Goal: Task Accomplishment & Management: Complete application form

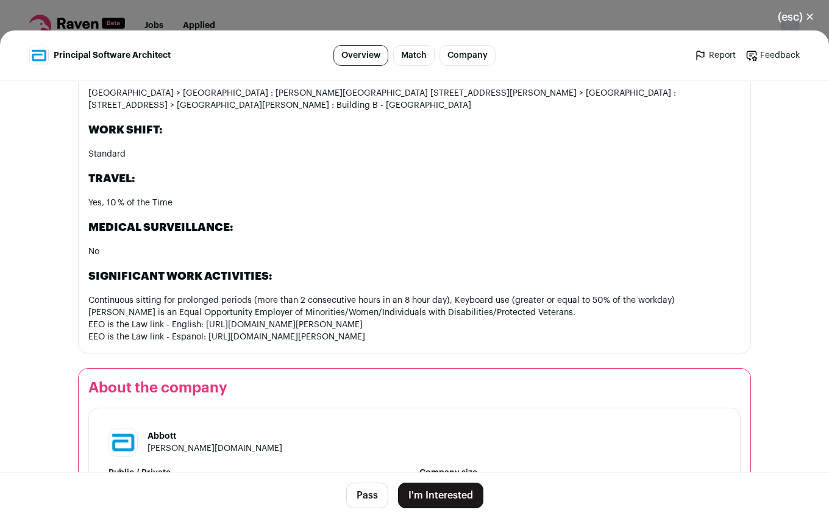
scroll to position [2025, 0]
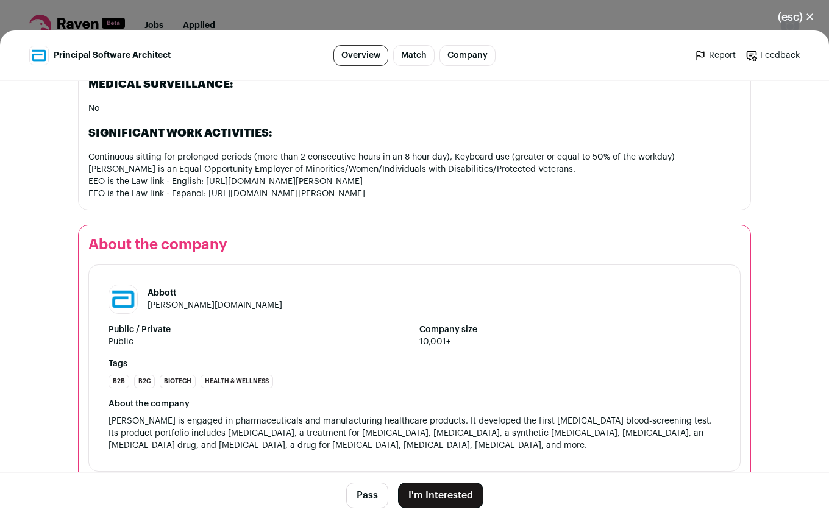
click at [432, 494] on button "I'm Interested" at bounding box center [440, 496] width 85 height 26
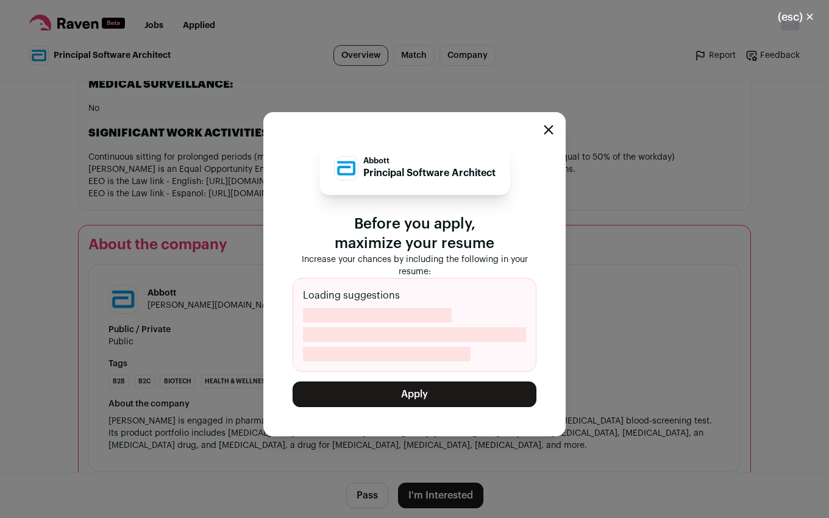
click at [420, 399] on button "Apply" at bounding box center [415, 395] width 244 height 26
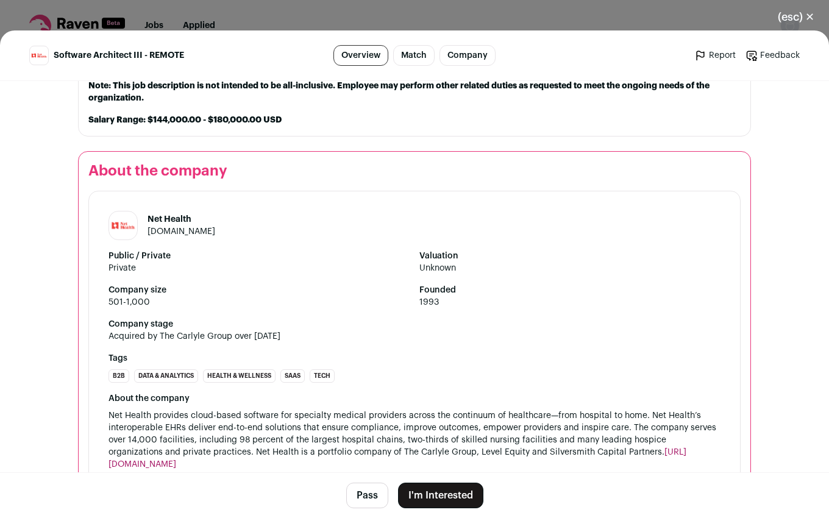
scroll to position [1463, 0]
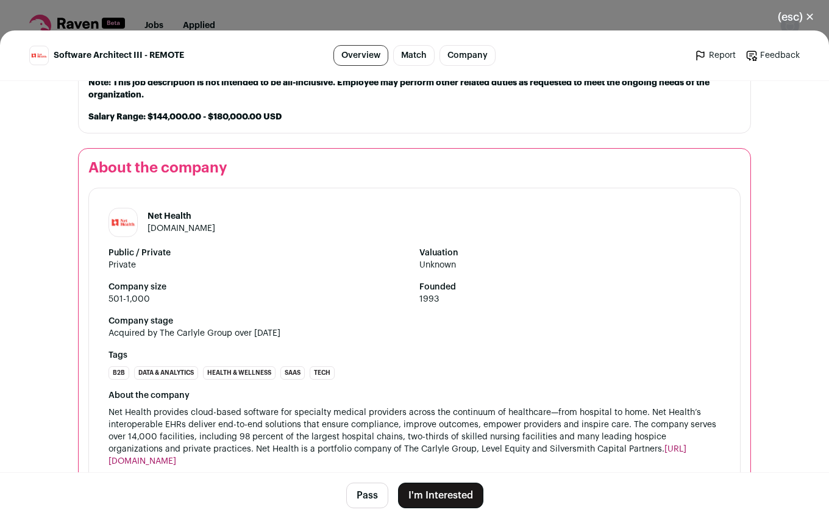
click at [432, 498] on button "I'm Interested" at bounding box center [440, 496] width 85 height 26
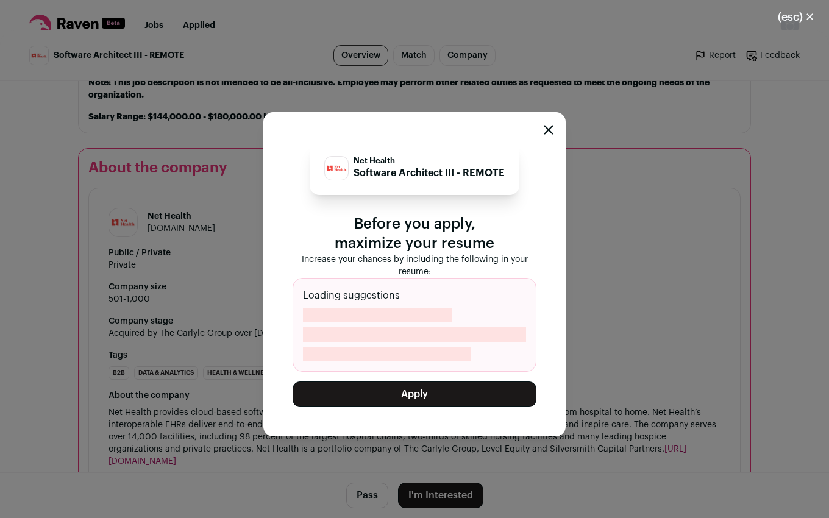
click at [413, 392] on button "Apply" at bounding box center [415, 395] width 244 height 26
